Goal: Task Accomplishment & Management: Use online tool/utility

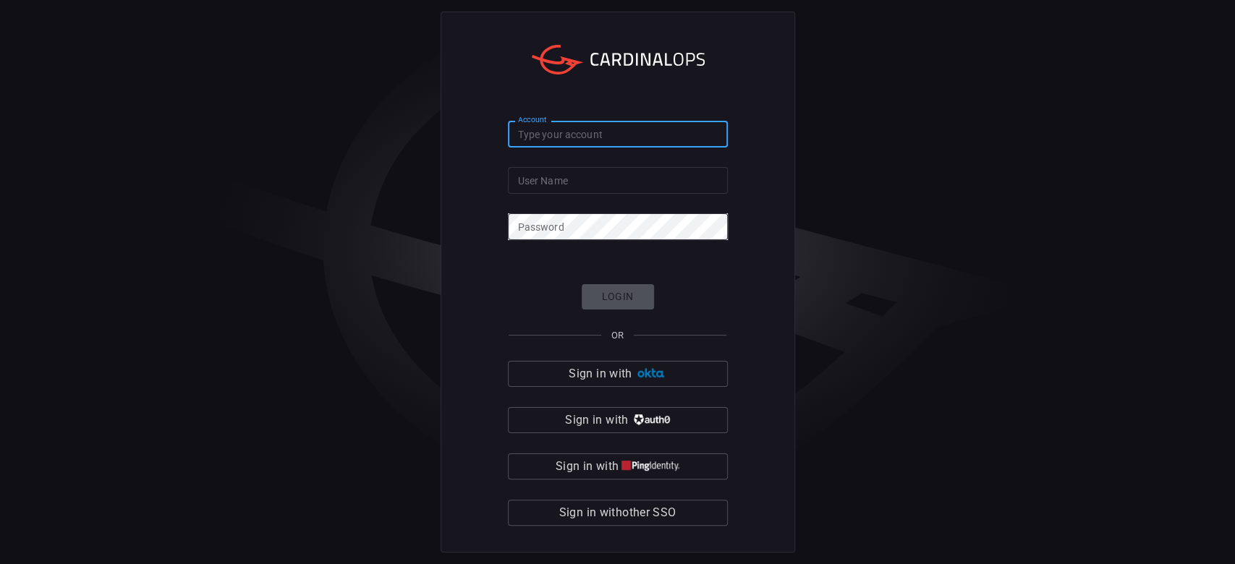
click at [542, 137] on input "Account" at bounding box center [618, 134] width 220 height 27
type input "[PERSON_NAME]"
click at [546, 175] on div "User Name User Name" at bounding box center [618, 178] width 220 height 23
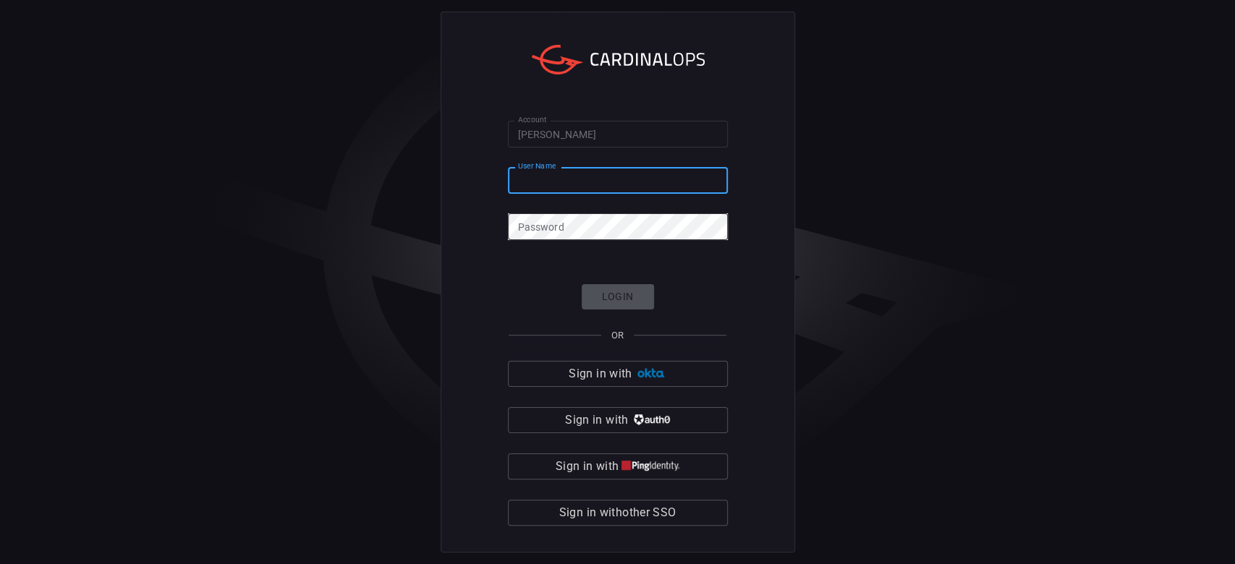
paste input "[PERSON_NAME][EMAIL_ADDRESS][PERSON_NAME][DOMAIN_NAME]"
type input "[PERSON_NAME][EMAIL_ADDRESS][PERSON_NAME][DOMAIN_NAME]"
click at [541, 221] on div "Password Password" at bounding box center [618, 224] width 220 height 23
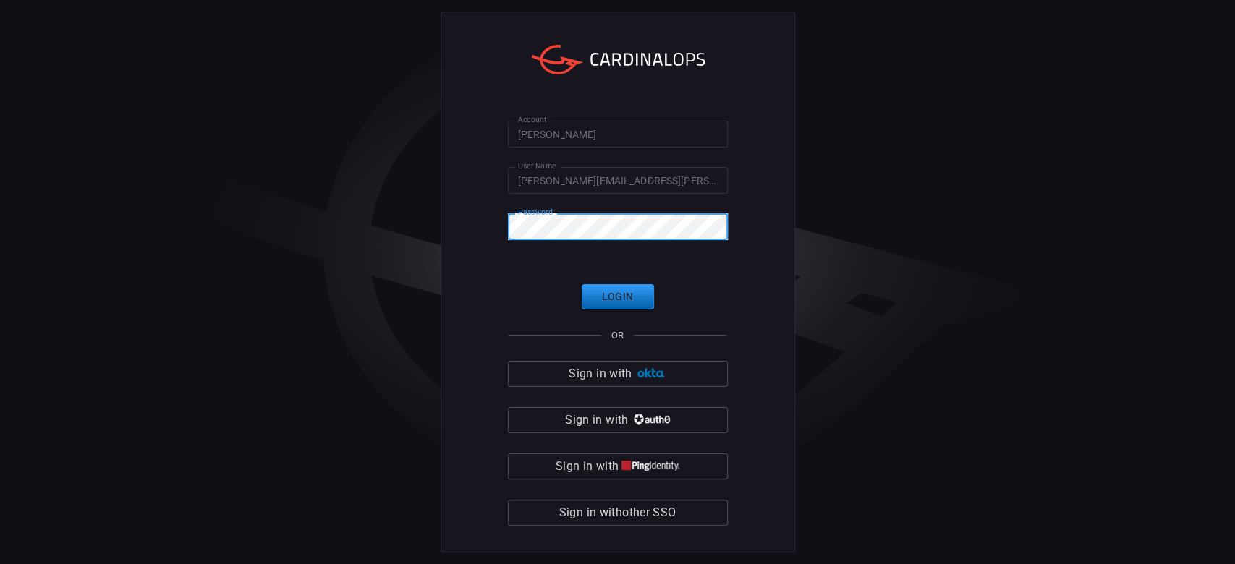
click at [625, 306] on button "Login" at bounding box center [618, 296] width 72 height 25
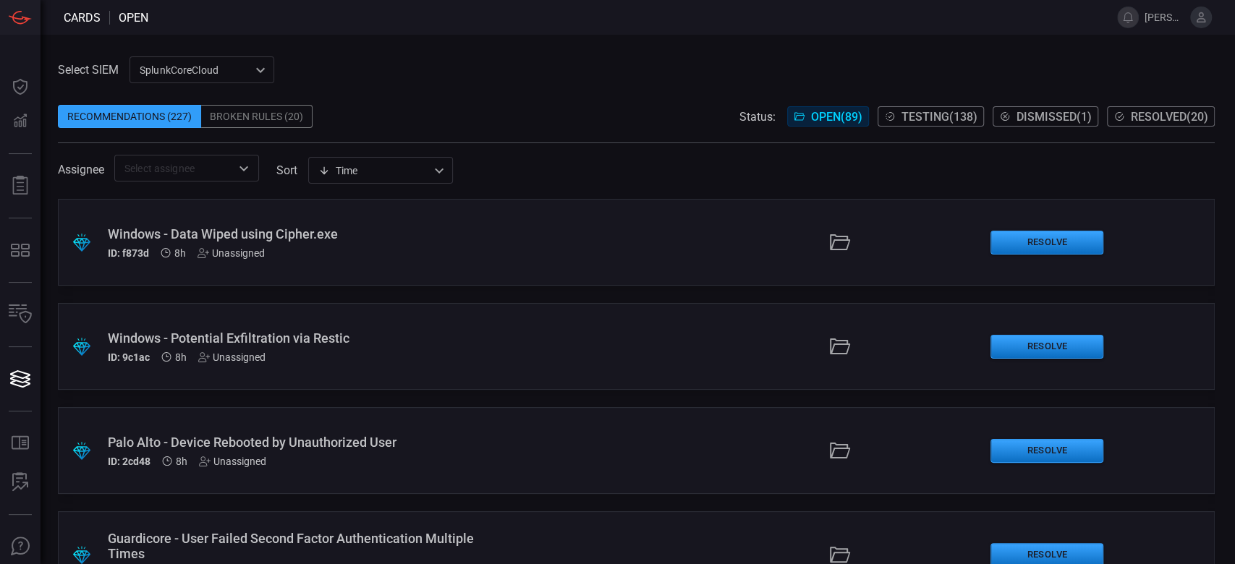
click at [182, 360] on span "8h" at bounding box center [181, 358] width 12 height 12
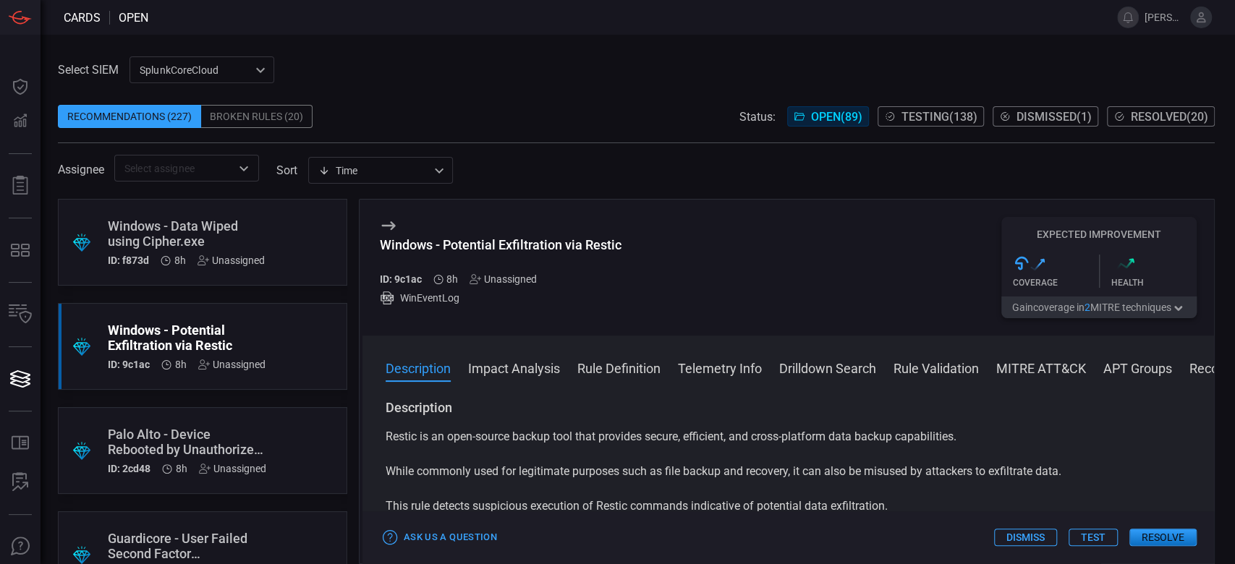
click at [1088, 537] on button "Test" at bounding box center [1093, 537] width 49 height 17
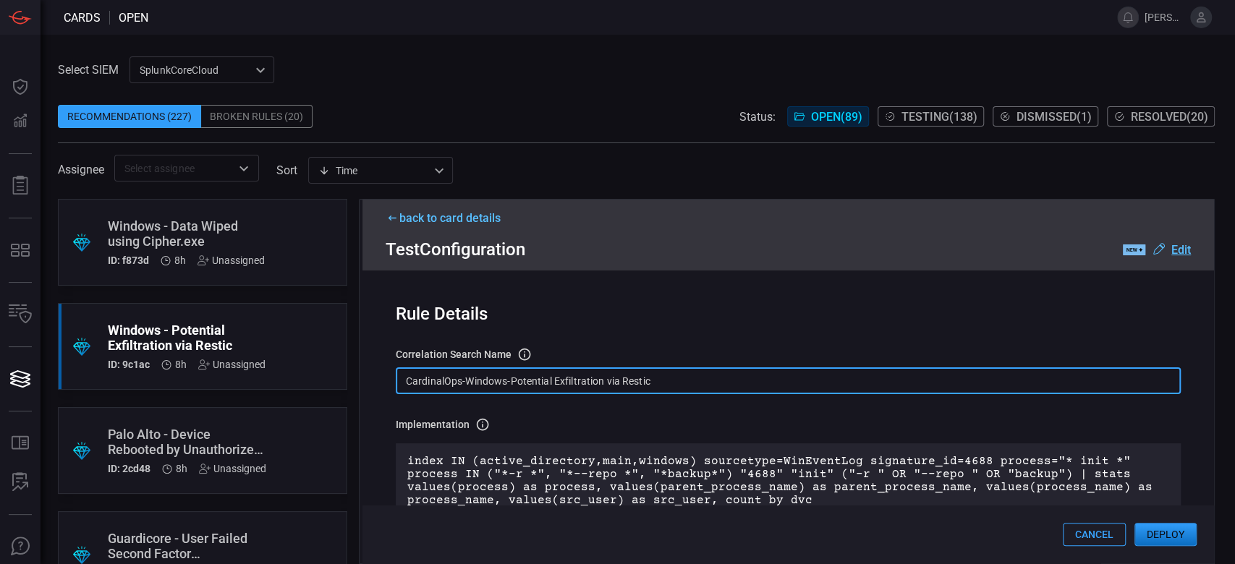
drag, startPoint x: 620, startPoint y: 387, endPoint x: 357, endPoint y: 374, distance: 263.7
click at [357, 374] on div ".suggested_cards_icon{fill:url(#suggested_cards_icon);} Windows - Data Wiped us…" at bounding box center [636, 381] width 1157 height 365
click at [708, 378] on input "CardinalOps-Windows-Potential Exfiltration via Restic" at bounding box center [788, 381] width 785 height 27
drag, startPoint x: 700, startPoint y: 383, endPoint x: 404, endPoint y: 379, distance: 295.9
click at [404, 379] on input "CardinalOps-Windows-Potential Exfiltration via Restic" at bounding box center [788, 381] width 785 height 27
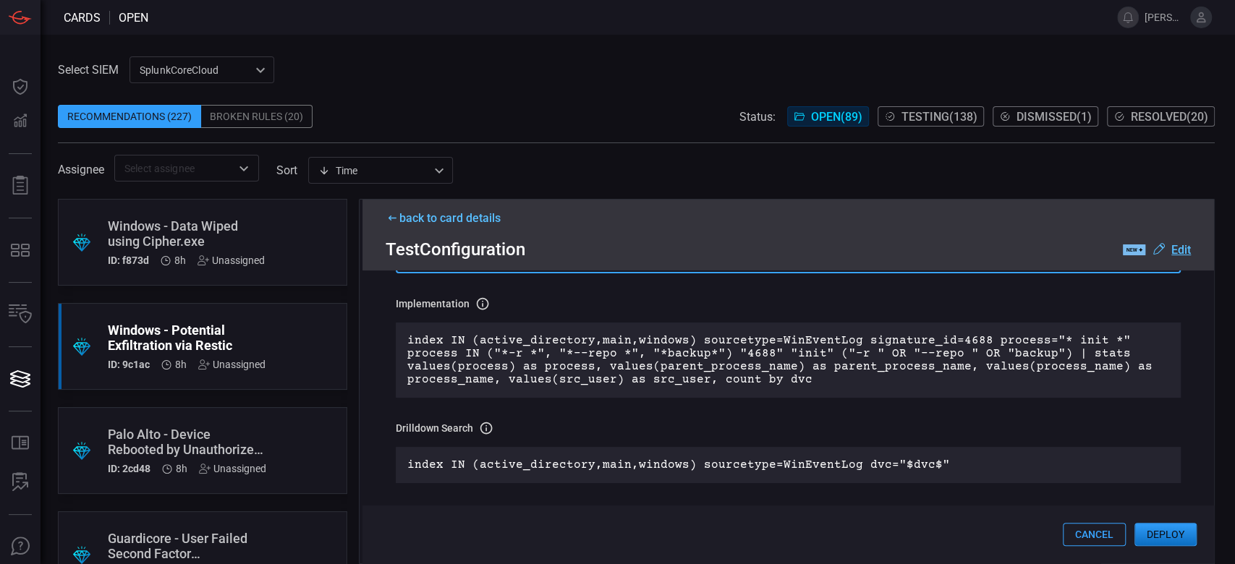
scroll to position [96, 0]
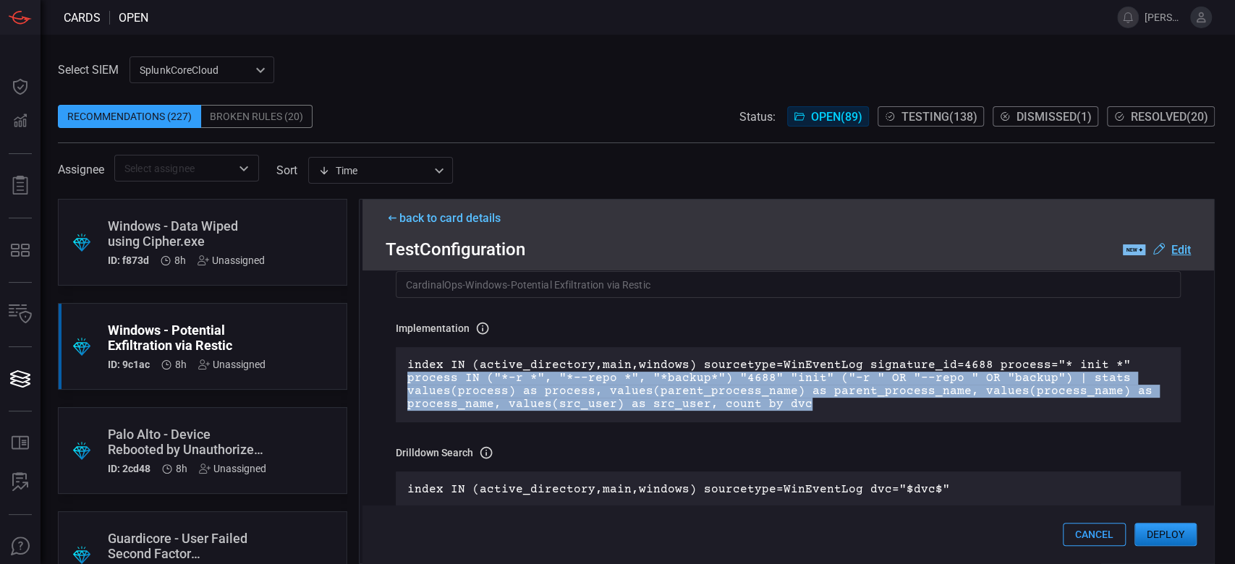
drag, startPoint x: 807, startPoint y: 410, endPoint x: 399, endPoint y: 375, distance: 409.6
click at [399, 375] on div "index IN (active_directory,main,windows) sourcetype=WinEventLog signature_id=46…" at bounding box center [788, 384] width 785 height 75
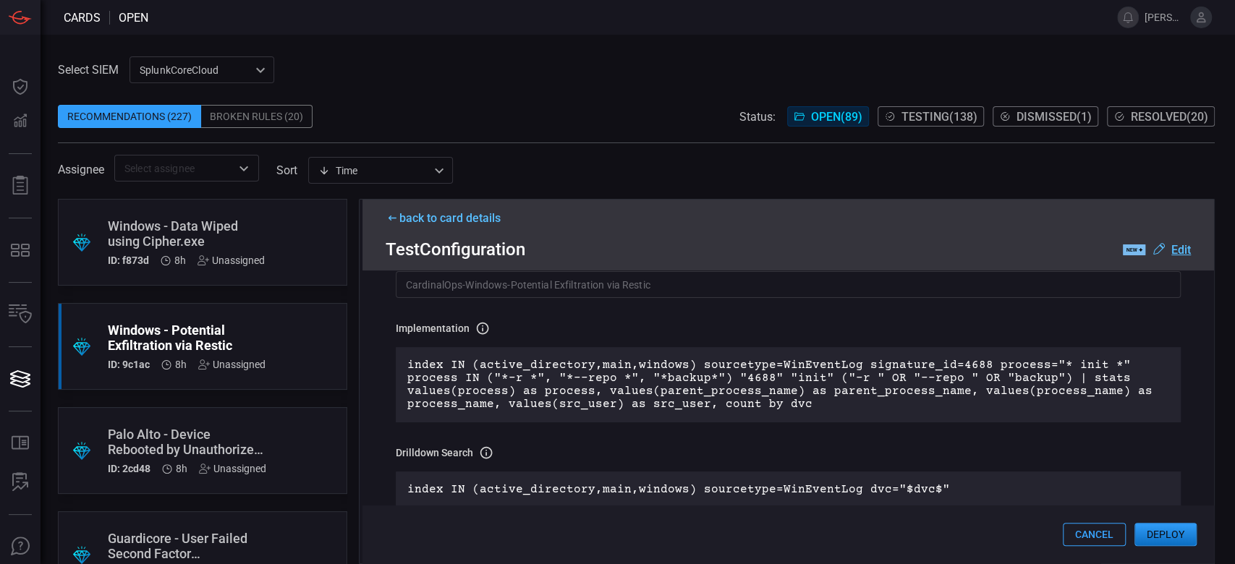
click at [403, 367] on div "index IN (active_directory,main,windows) sourcetype=WinEventLog signature_id=46…" at bounding box center [788, 384] width 785 height 75
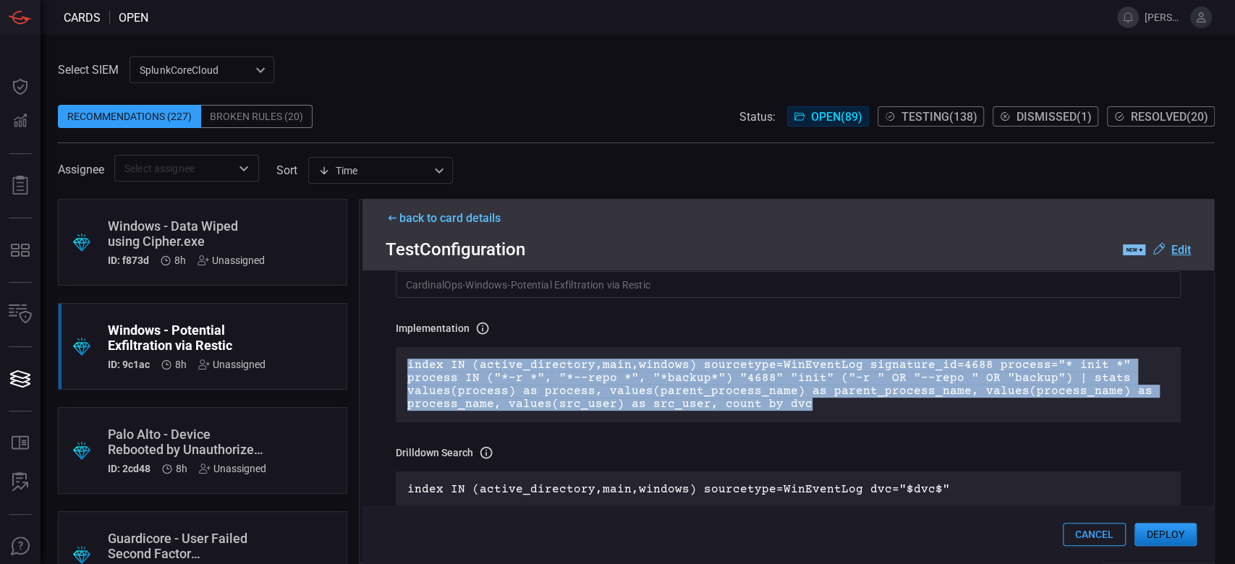
drag, startPoint x: 404, startPoint y: 362, endPoint x: 826, endPoint y: 409, distance: 425.1
click at [826, 409] on div "index IN (active_directory,main,windows) sourcetype=WinEventLog signature_id=46…" at bounding box center [788, 384] width 785 height 75
copy p "index IN (active_directory,main,windows) sourcetype=WinEventLog signature_id=46…"
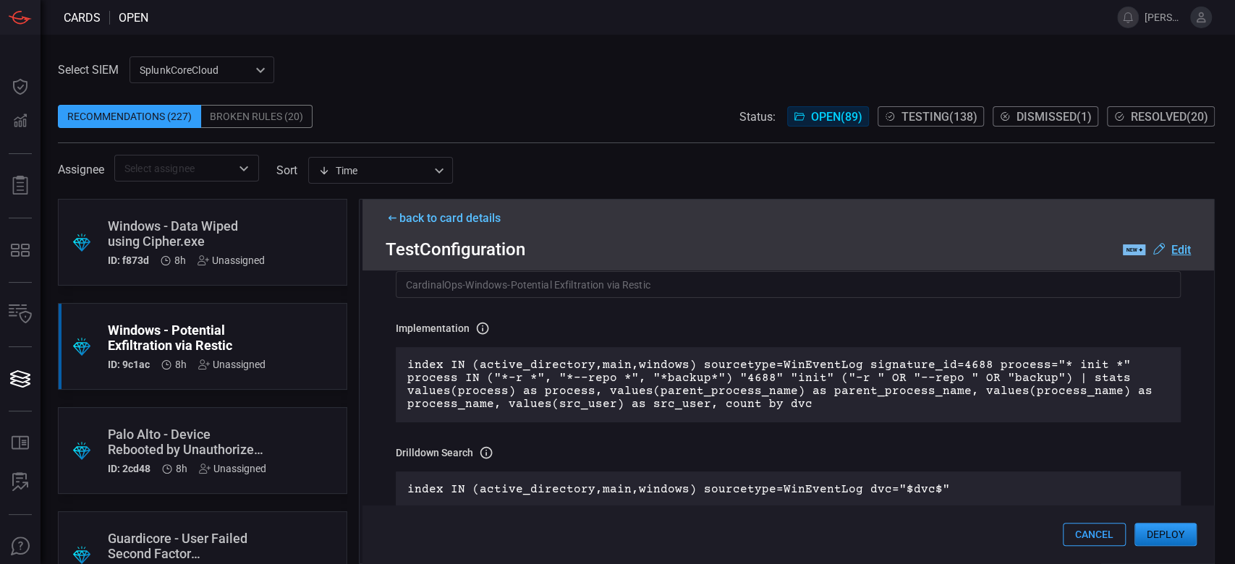
click at [417, 216] on div "back to card details" at bounding box center [788, 218] width 805 height 14
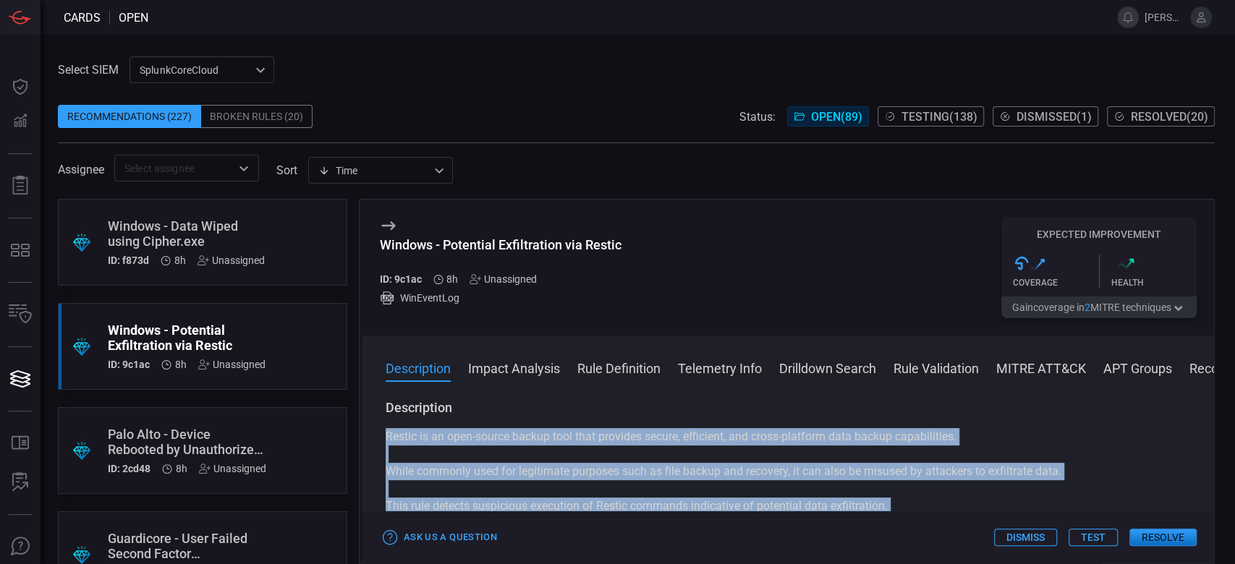
drag, startPoint x: 381, startPoint y: 437, endPoint x: 904, endPoint y: 519, distance: 528.7
click at [904, 519] on div "Windows - Potential Exfiltration via Restic ID: 9c1ac 8h Unassigned WinEventLog…" at bounding box center [787, 381] width 856 height 365
copy div "Restic is an open-source backup tool that provides secure, efficient, and cross…"
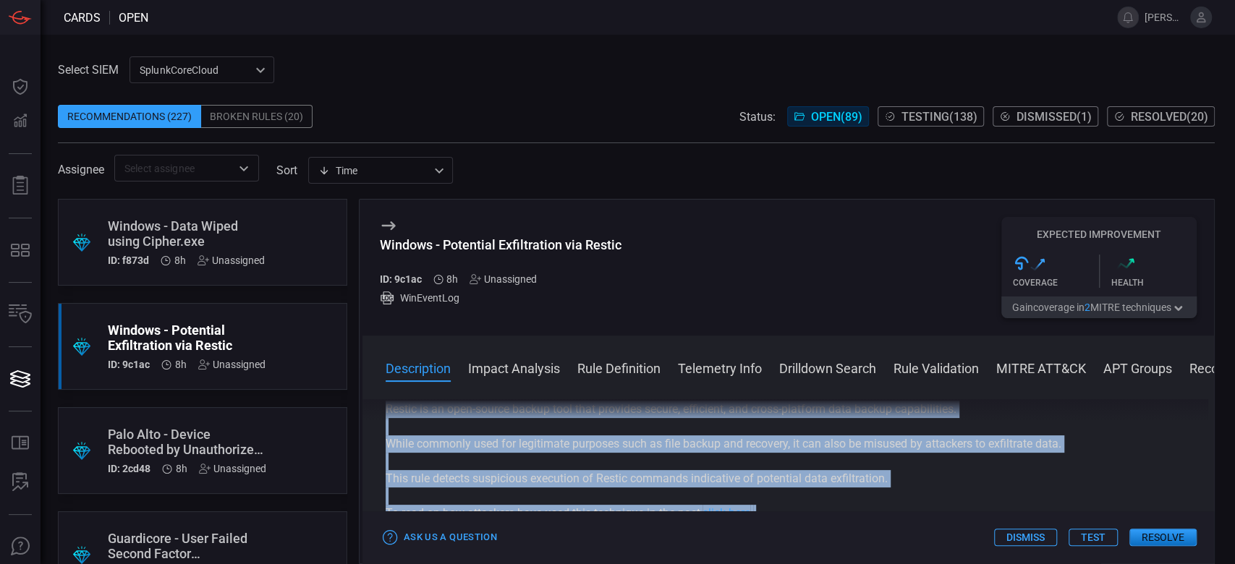
scroll to position [0, 0]
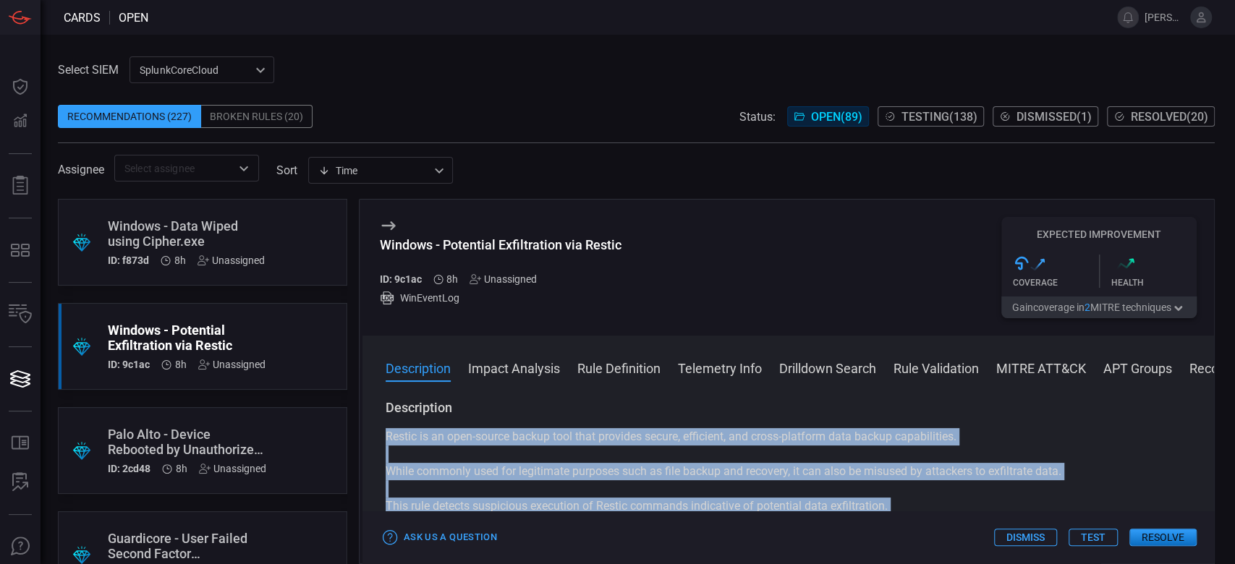
click at [543, 433] on p "Restic is an open-source backup tool that provides secure, efficient, and cross…" at bounding box center [788, 436] width 805 height 17
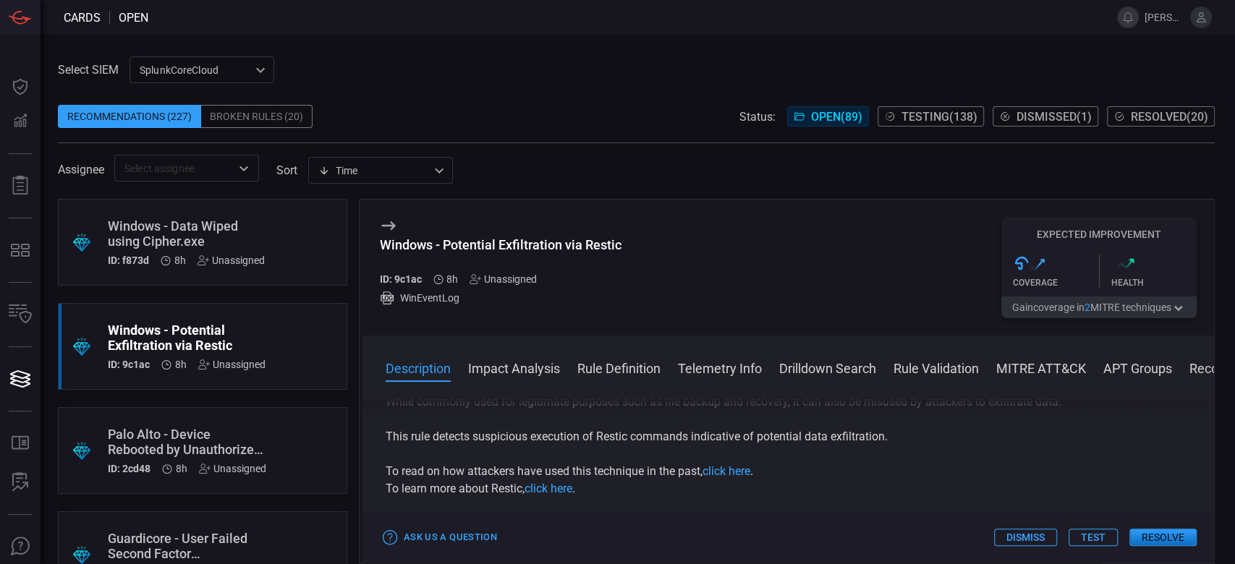
scroll to position [54, 0]
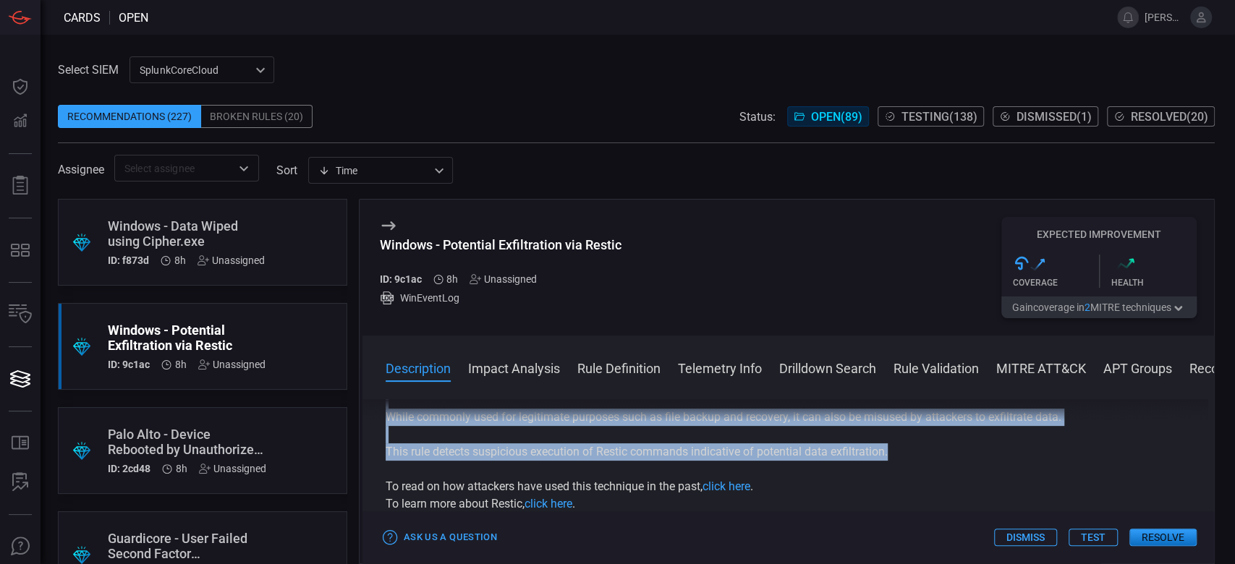
drag, startPoint x: 378, startPoint y: 436, endPoint x: 894, endPoint y: 447, distance: 515.9
click at [894, 447] on div "Description Restic is an open-source backup tool that provides secure, efficien…" at bounding box center [787, 478] width 851 height 159
copy div "Restic is an open-source backup tool that provides secure, efficient, and cross…"
click at [1105, 540] on button "Test" at bounding box center [1093, 537] width 49 height 17
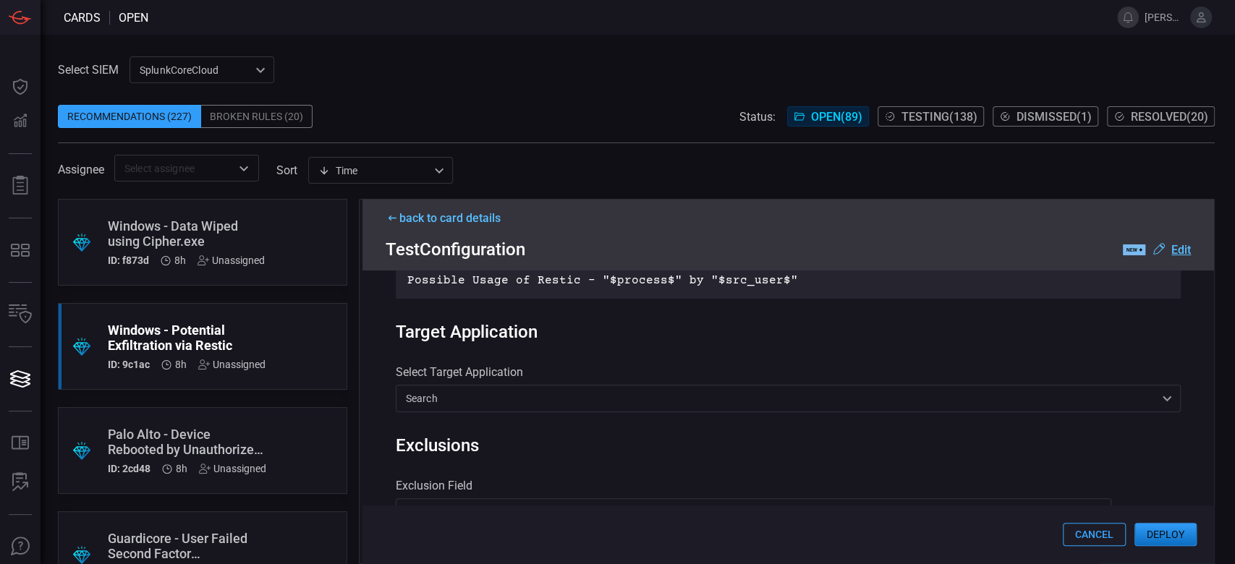
scroll to position [386, 0]
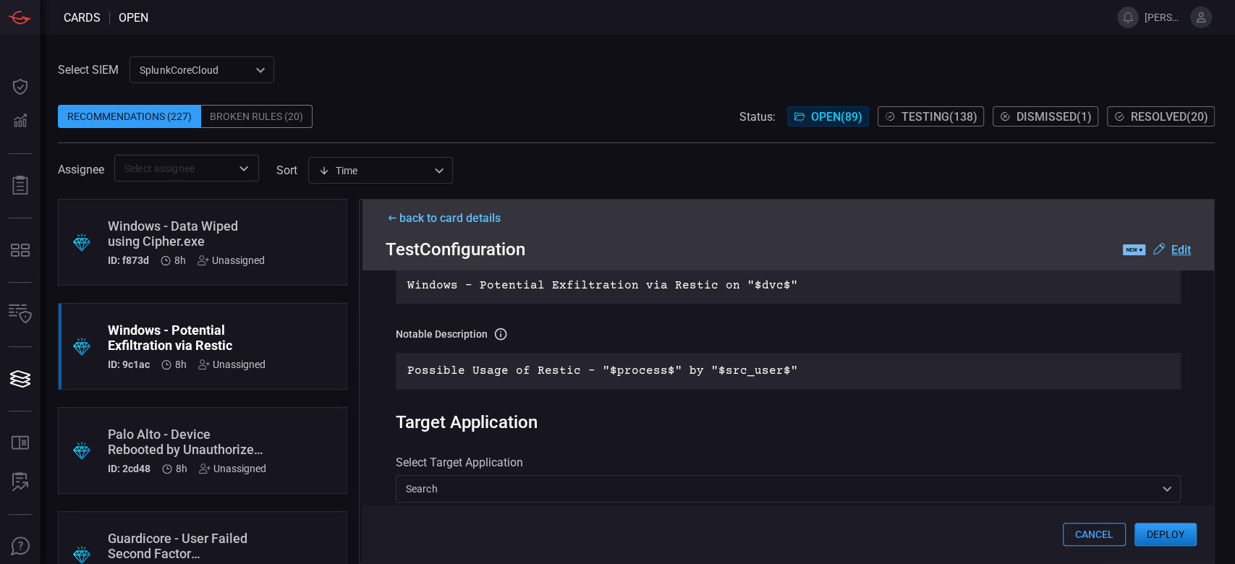
click at [1164, 541] on button "Deploy" at bounding box center [1165, 534] width 62 height 23
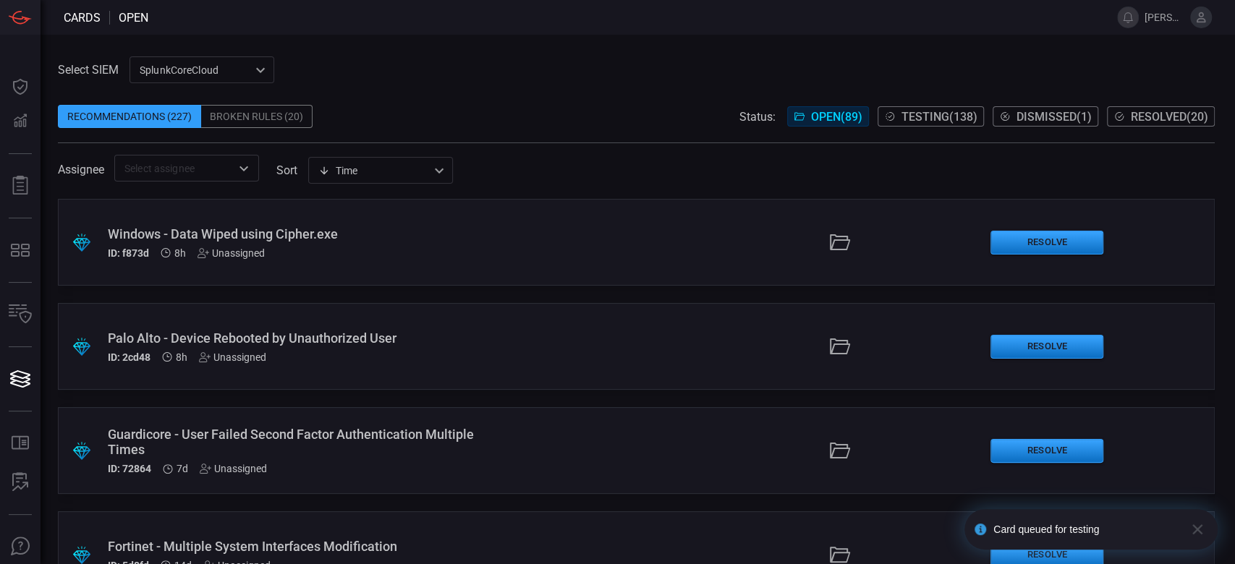
click at [338, 269] on div ".suggested_cards_icon{fill:url(#suggested_cards_icon);} Windows - Data Wiped us…" at bounding box center [636, 242] width 1157 height 87
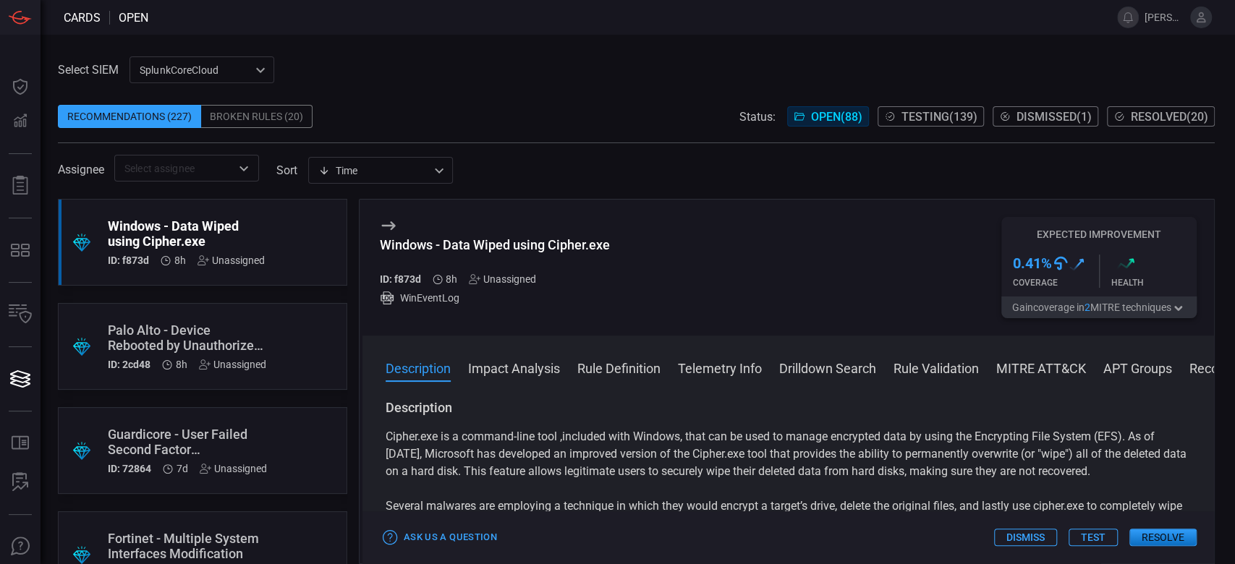
click at [1100, 538] on button "Test" at bounding box center [1093, 537] width 49 height 17
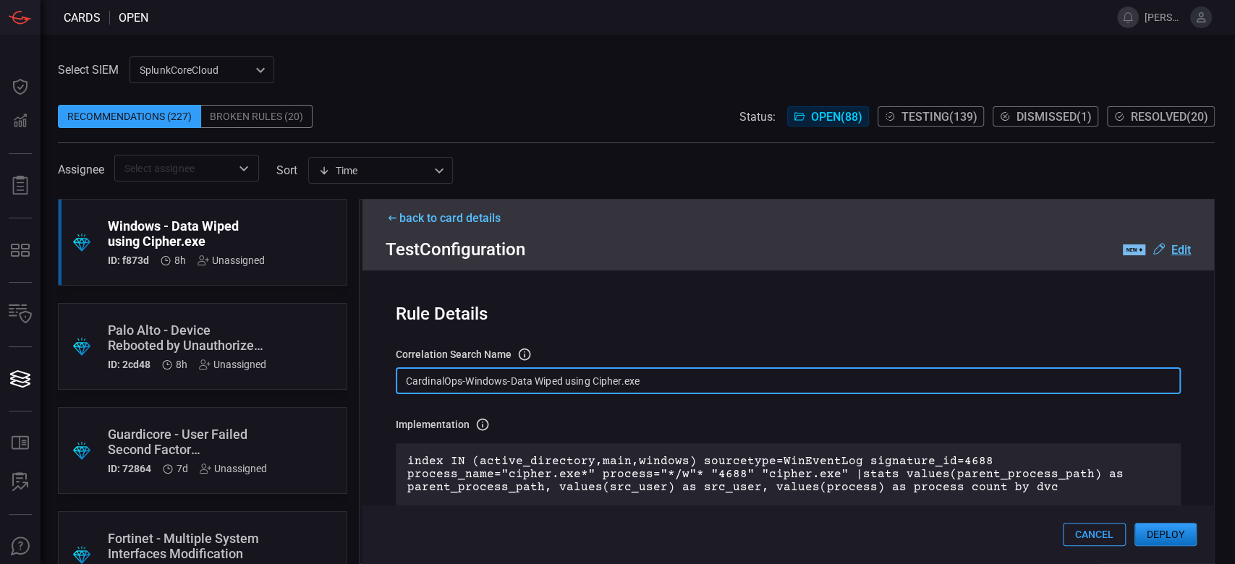
drag, startPoint x: 659, startPoint y: 391, endPoint x: 375, endPoint y: 390, distance: 284.3
click at [375, 390] on div "Rule Details correlation search Name Name of the correlation search that will b…" at bounding box center [787, 417] width 851 height 293
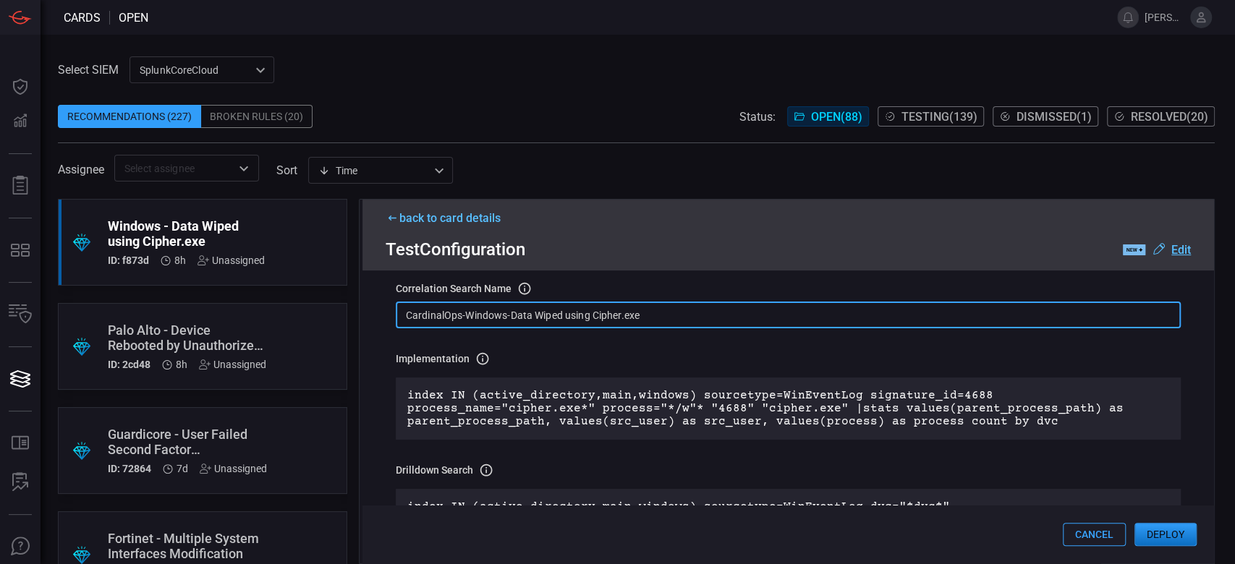
scroll to position [96, 0]
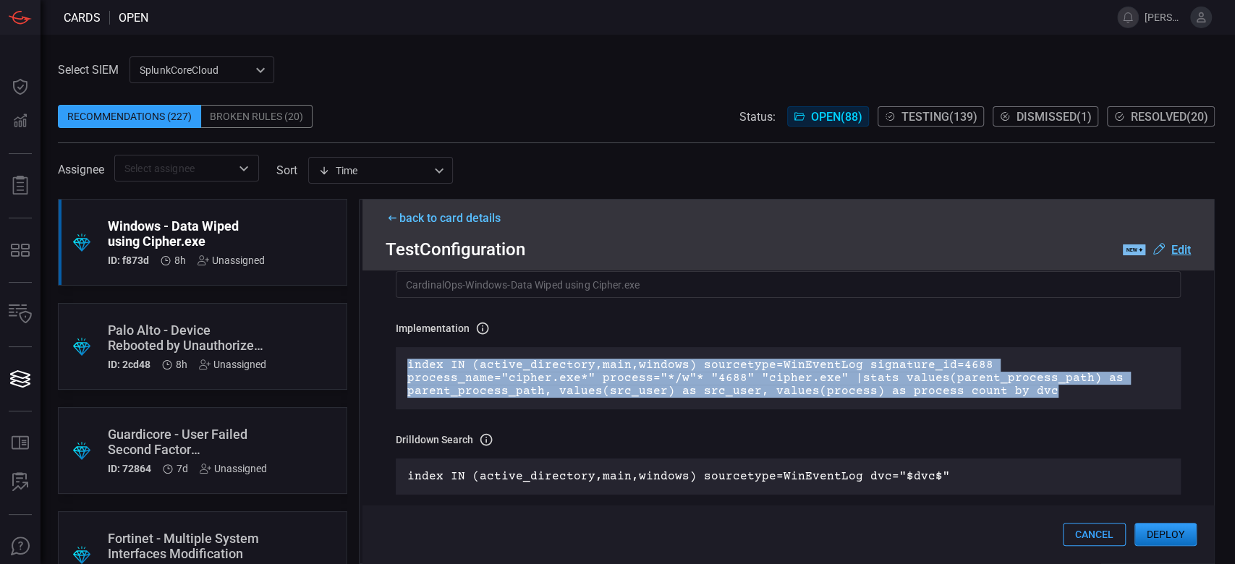
drag, startPoint x: 1062, startPoint y: 404, endPoint x: 383, endPoint y: 368, distance: 679.5
click at [383, 368] on div "Rule Details correlation search Name Name of the correlation search that will b…" at bounding box center [787, 417] width 851 height 293
copy p "index IN (active_directory,main,windows) sourcetype=WinEventLog signature_id=46…"
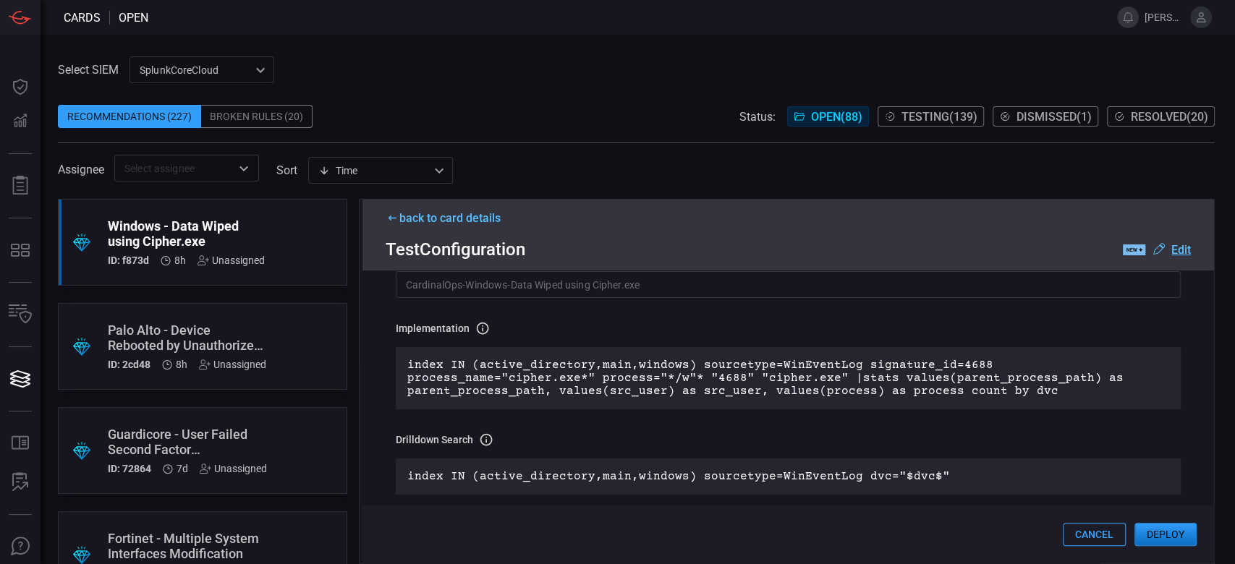
click at [412, 218] on div "back to card details" at bounding box center [788, 218] width 805 height 14
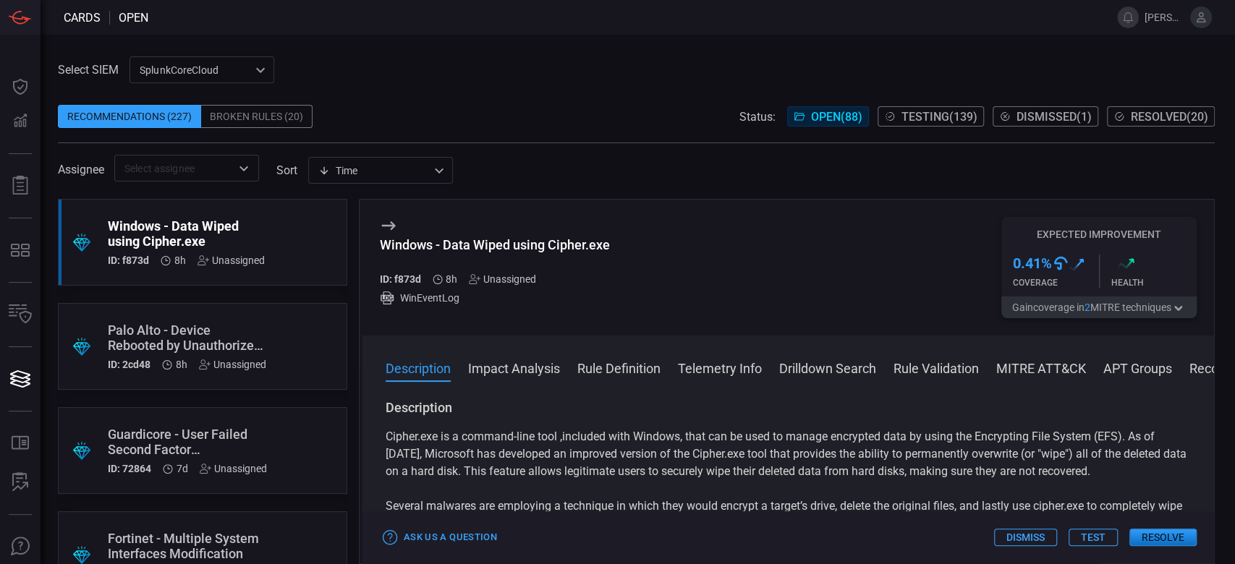
drag, startPoint x: 382, startPoint y: 441, endPoint x: 1169, endPoint y: 477, distance: 788.0
click at [1169, 477] on div "Description Cipher.exe is a command-line tool ,included with Windows, that can …" at bounding box center [787, 478] width 851 height 159
copy p "Cipher.exe is a command-line tool ,included with Windows, that can be used to m…"
click at [1102, 538] on button "Test" at bounding box center [1093, 537] width 49 height 17
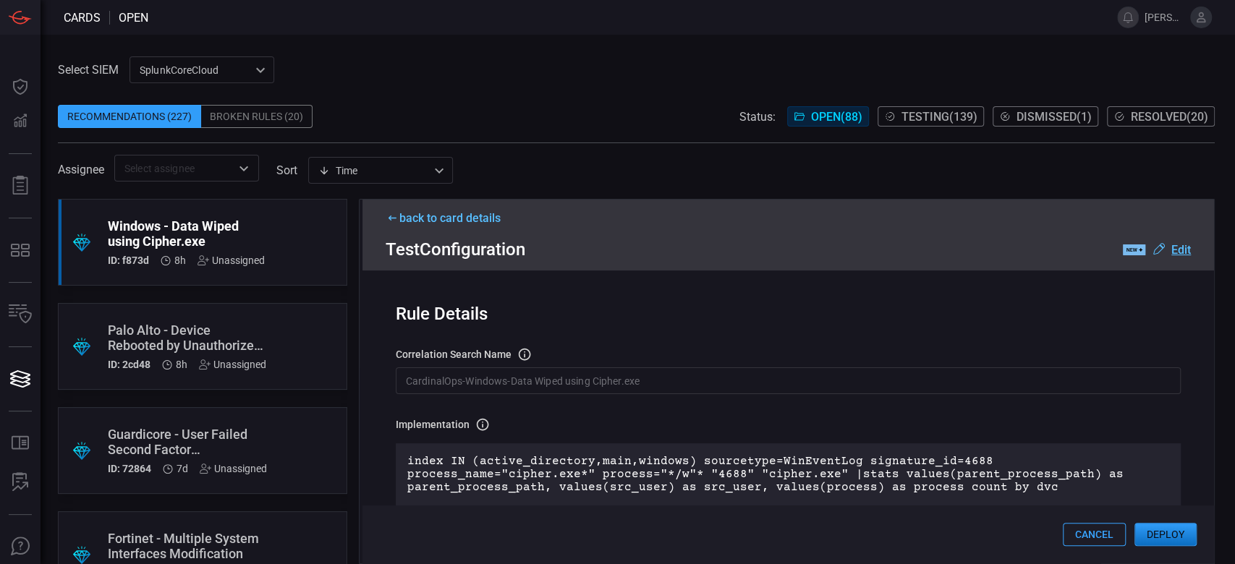
click at [1165, 543] on button "Deploy" at bounding box center [1165, 534] width 62 height 23
